Goal: Transaction & Acquisition: Purchase product/service

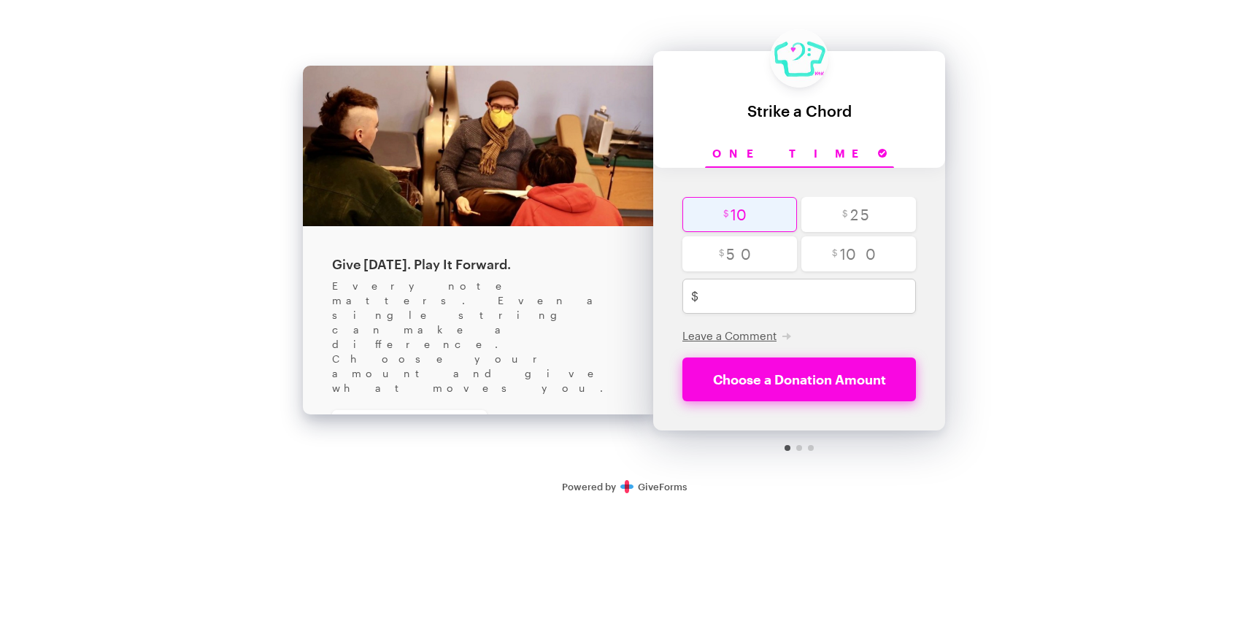
click at [736, 223] on input "radio" at bounding box center [739, 214] width 115 height 35
radio input "true"
type input "10"
checkbox input "true"
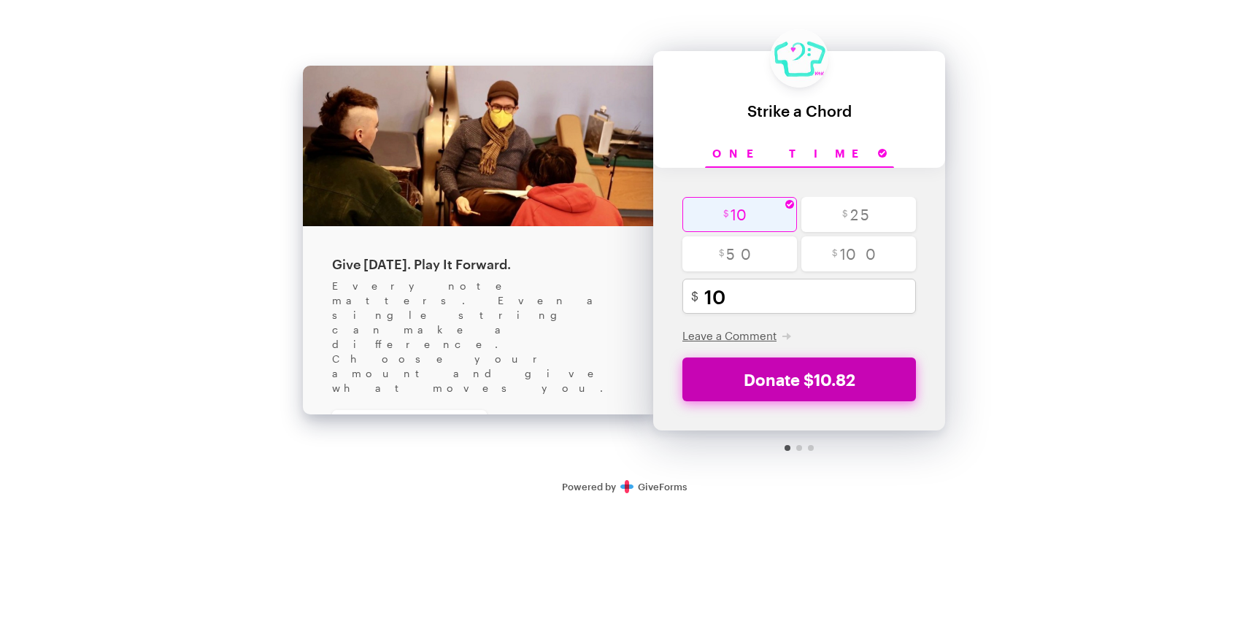
click at [793, 385] on button "Donate $10.82" at bounding box center [799, 380] width 234 height 44
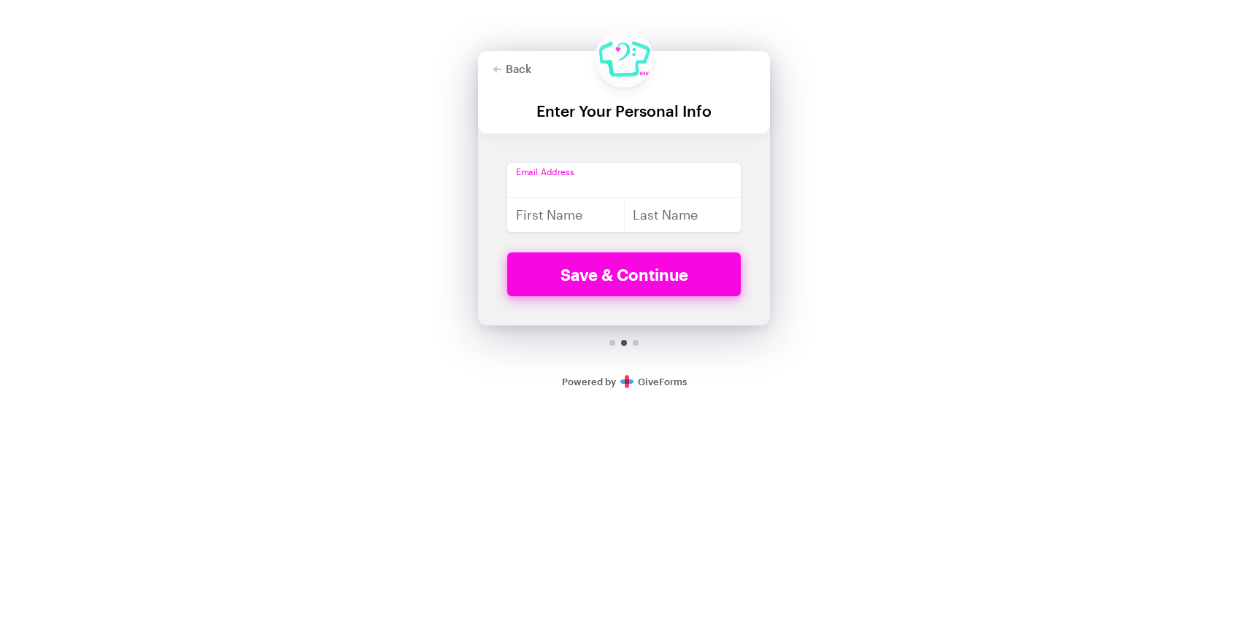
click at [588, 177] on input "email" at bounding box center [624, 180] width 234 height 35
type input "cellistko@gmail.com"
click at [568, 213] on input "text" at bounding box center [566, 214] width 118 height 35
type input "Jee-Yeoun"
click at [670, 216] on input "text" at bounding box center [683, 214] width 118 height 35
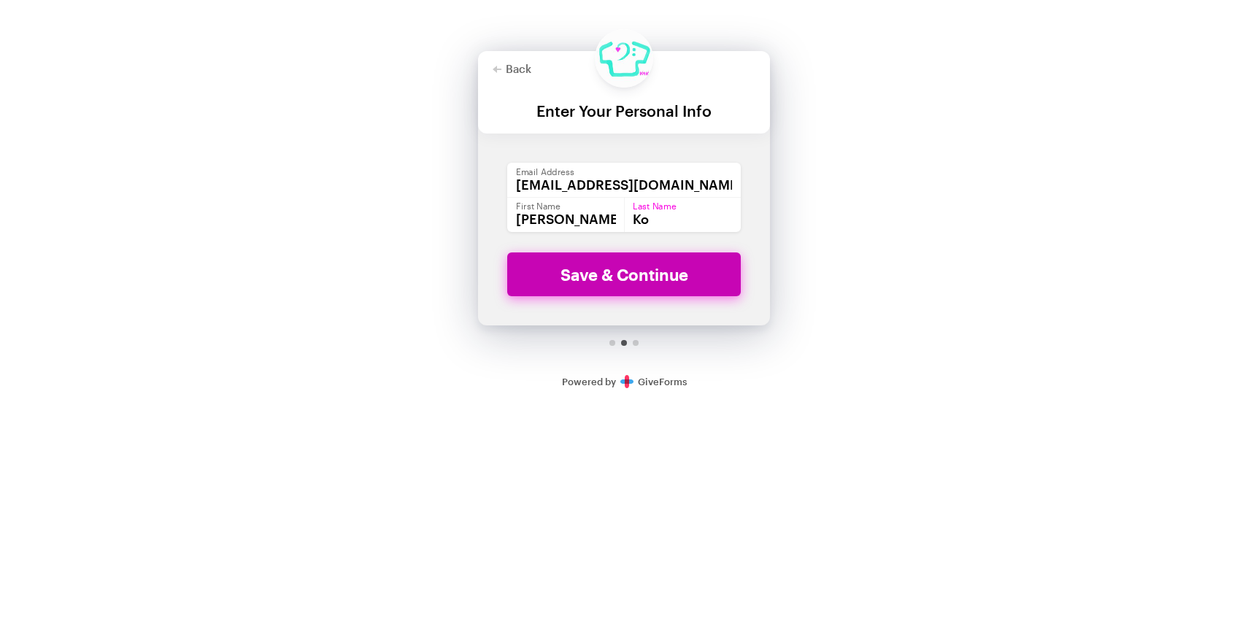
type input "Ko"
click at [670, 277] on button "Save & Continue" at bounding box center [624, 275] width 234 height 44
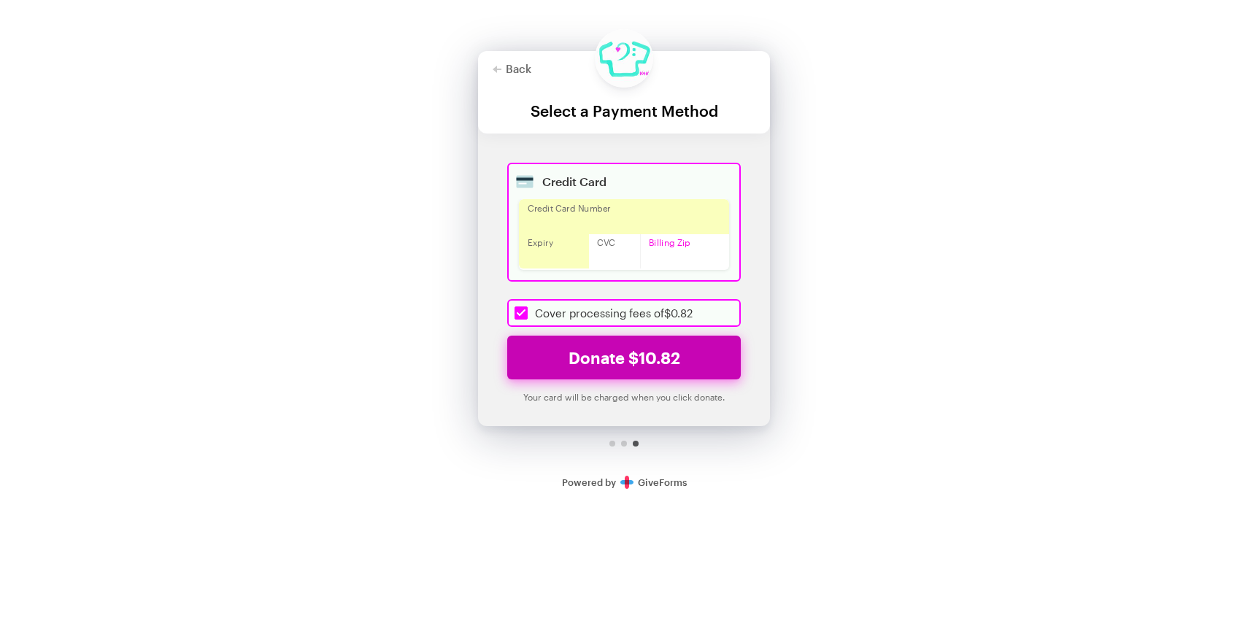
click at [666, 361] on button "Donate $10.82" at bounding box center [624, 358] width 234 height 44
checkbox input "true"
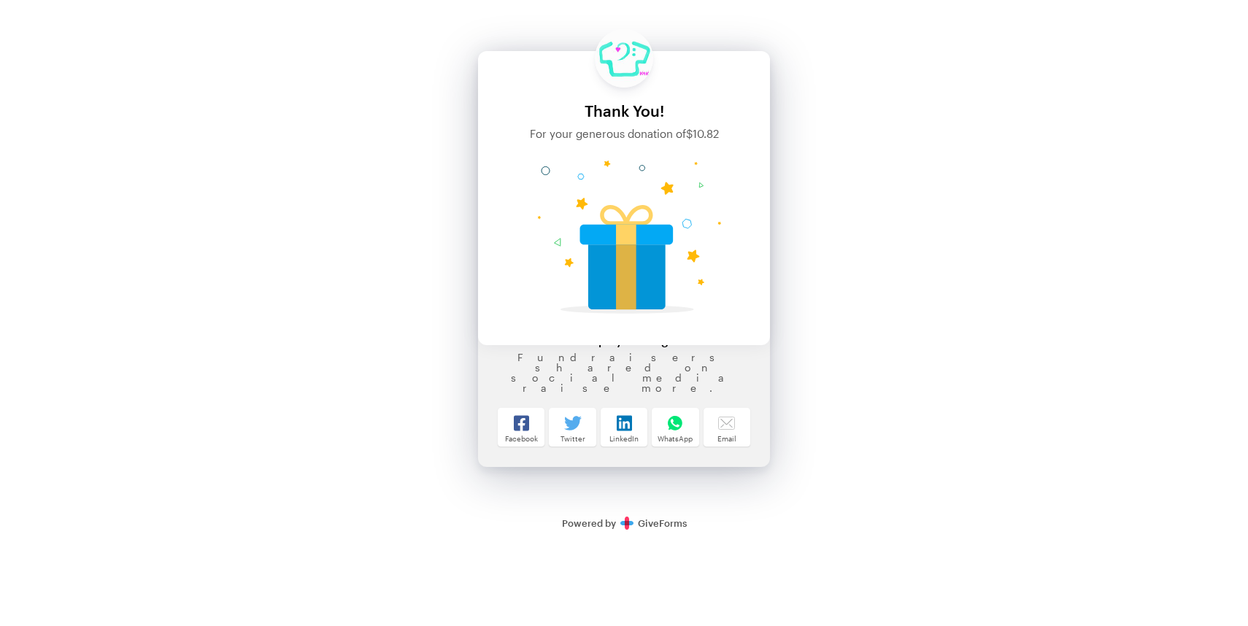
click at [902, 203] on div "Back About this Fundraiser Back Give Today. Play It Forward. Every note matters…" at bounding box center [624, 272] width 1248 height 544
